Goal: Entertainment & Leisure: Consume media (video, audio)

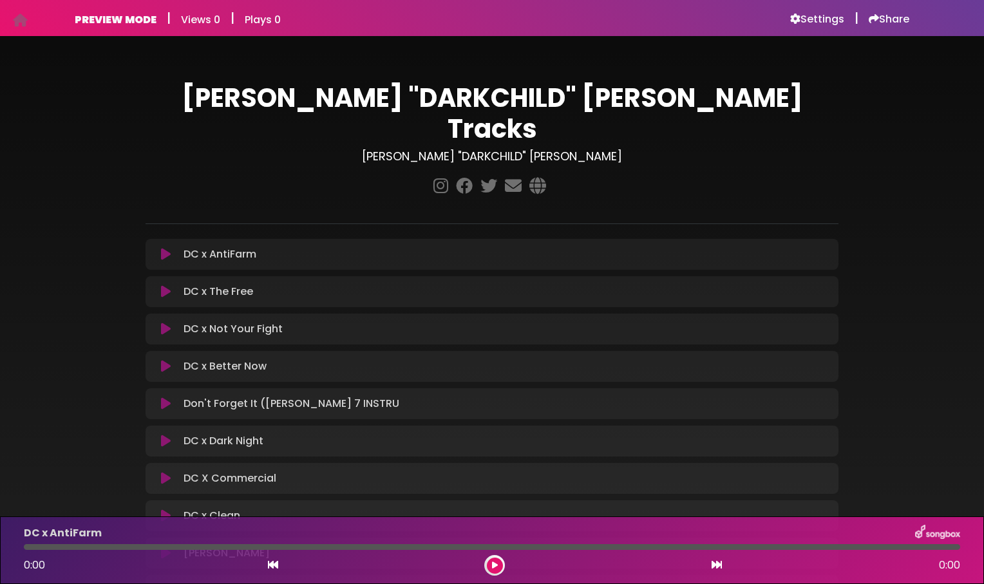
click at [251, 99] on h1 "[PERSON_NAME] "DARKCHILD" [PERSON_NAME] Tracks" at bounding box center [492, 113] width 693 height 62
click at [609, 102] on h1 "[PERSON_NAME] "DARKCHILD" [PERSON_NAME] Tracks" at bounding box center [492, 113] width 693 height 62
click at [804, 24] on h6 "Settings" at bounding box center [817, 19] width 54 height 13
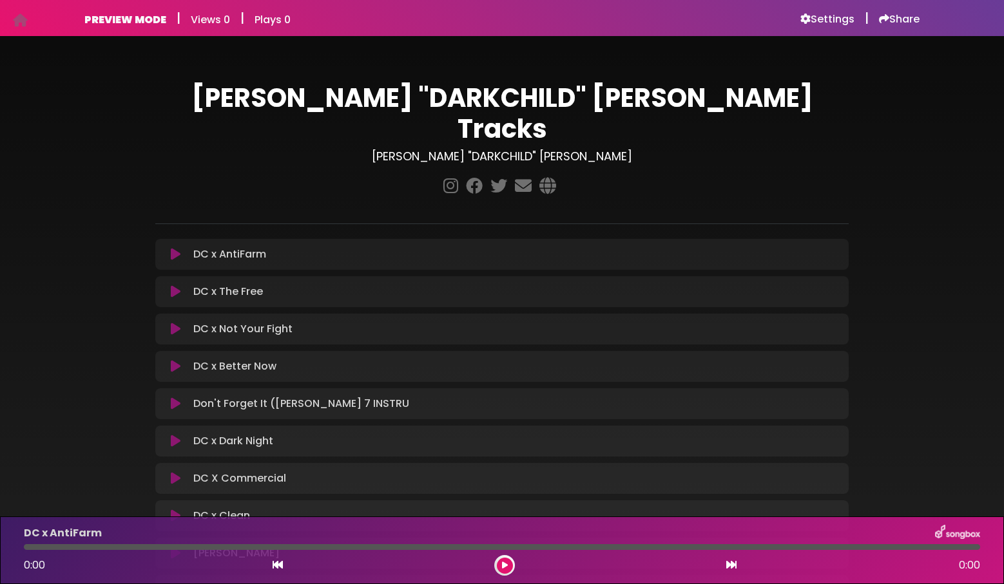
click at [245, 247] on p "DC x AntiFarm Loading Track..." at bounding box center [229, 254] width 73 height 15
click at [836, 19] on h6 "Settings" at bounding box center [827, 19] width 54 height 13
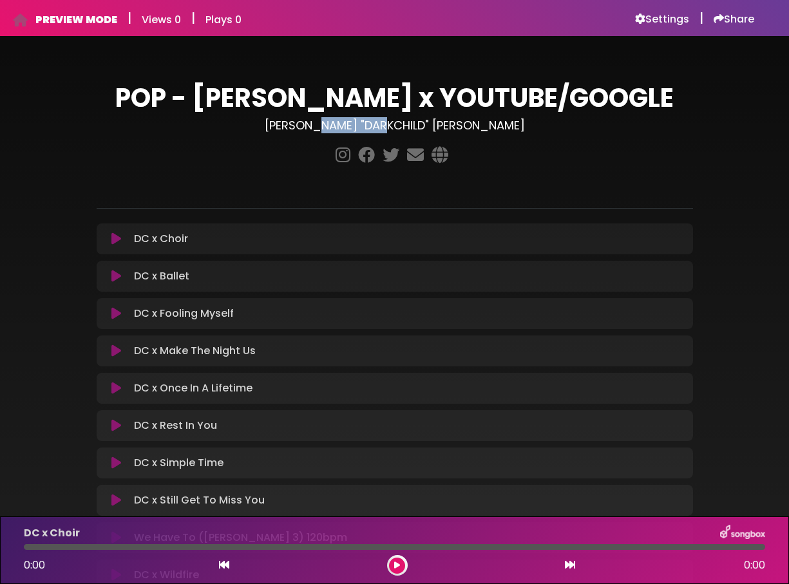
drag, startPoint x: 429, startPoint y: 122, endPoint x: 365, endPoint y: 120, distance: 64.4
click at [365, 120] on h3 "[PERSON_NAME] "DARKCHILD" [PERSON_NAME]" at bounding box center [395, 126] width 596 height 14
click at [395, 125] on h3 "[PERSON_NAME] "DARKCHILD" [PERSON_NAME]" at bounding box center [395, 126] width 596 height 14
click at [120, 240] on icon at bounding box center [116, 239] width 10 height 13
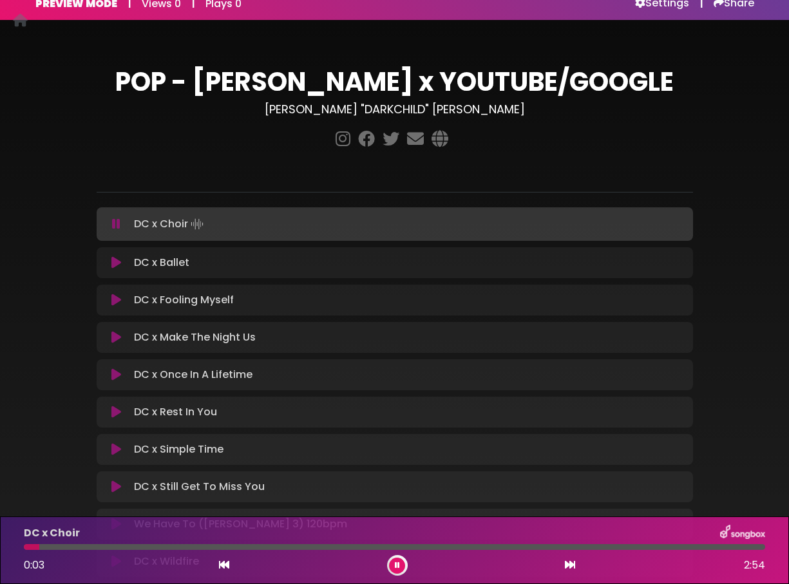
scroll to position [26, 0]
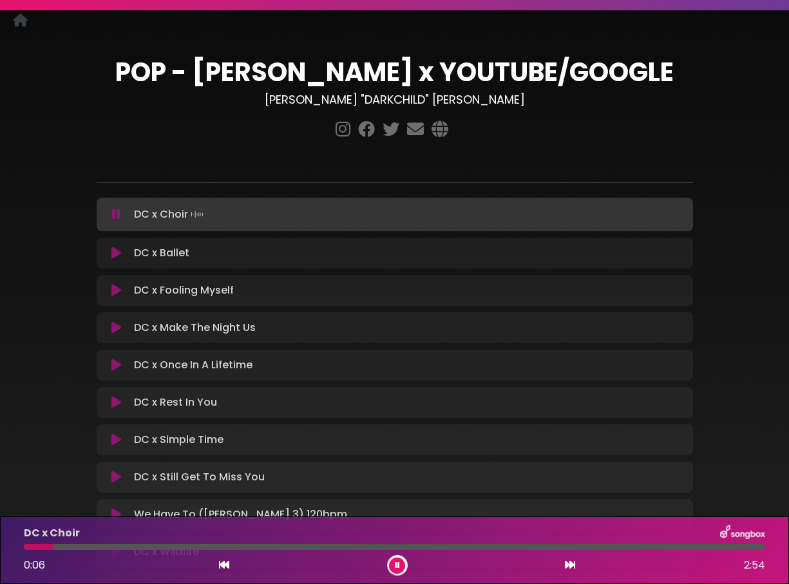
click at [569, 566] on icon at bounding box center [570, 565] width 10 height 10
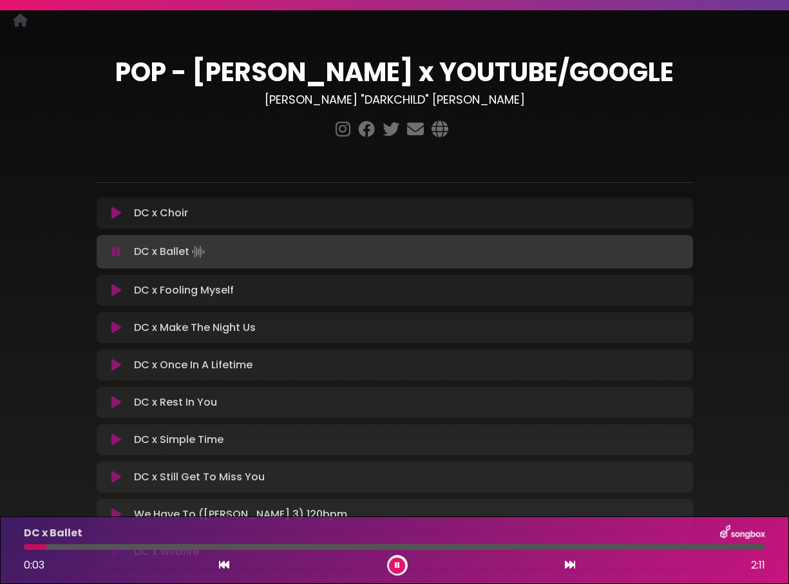
click at [391, 564] on button at bounding box center [397, 566] width 16 height 16
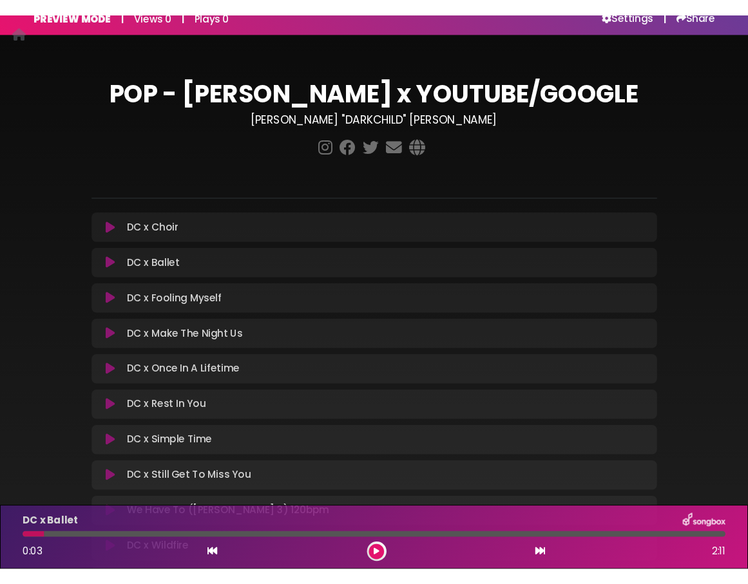
scroll to position [0, 0]
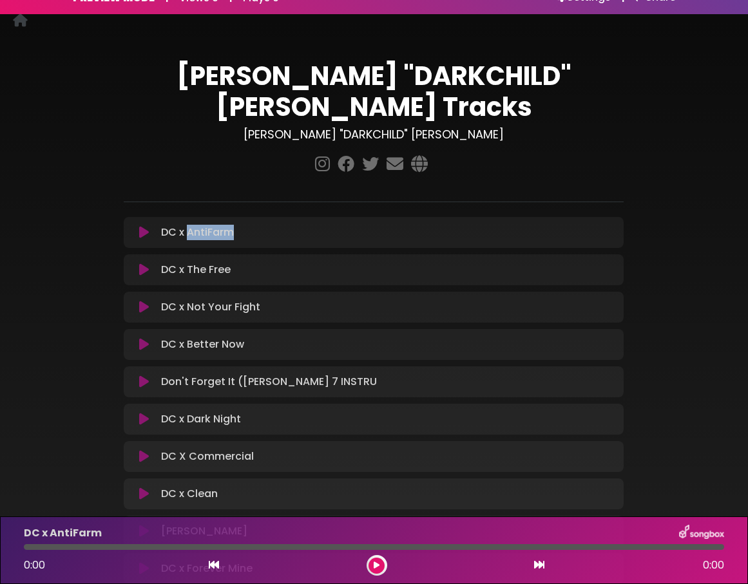
scroll to position [24, 0]
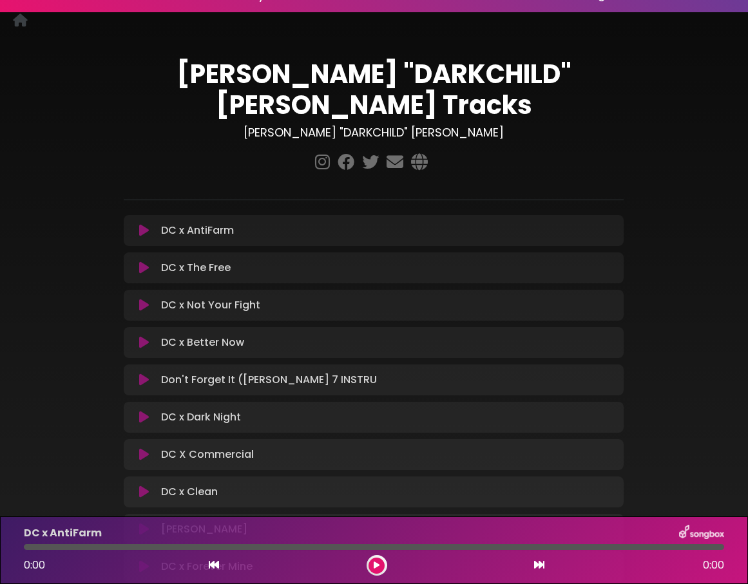
click at [520, 150] on div at bounding box center [374, 162] width 500 height 25
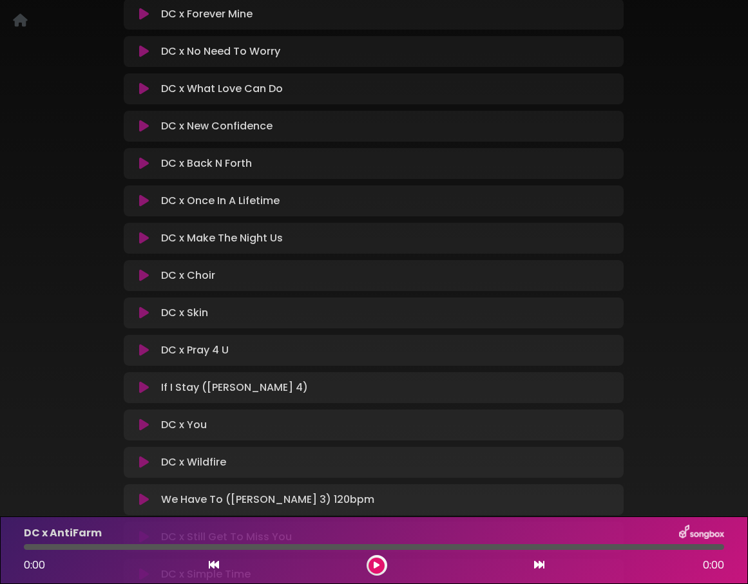
scroll to position [593, 0]
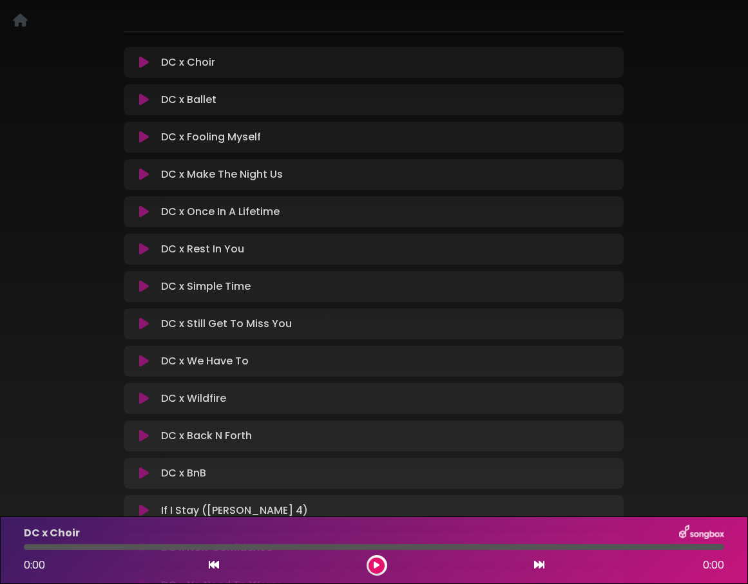
scroll to position [212, 0]
